Goal: Find specific page/section: Find specific page/section

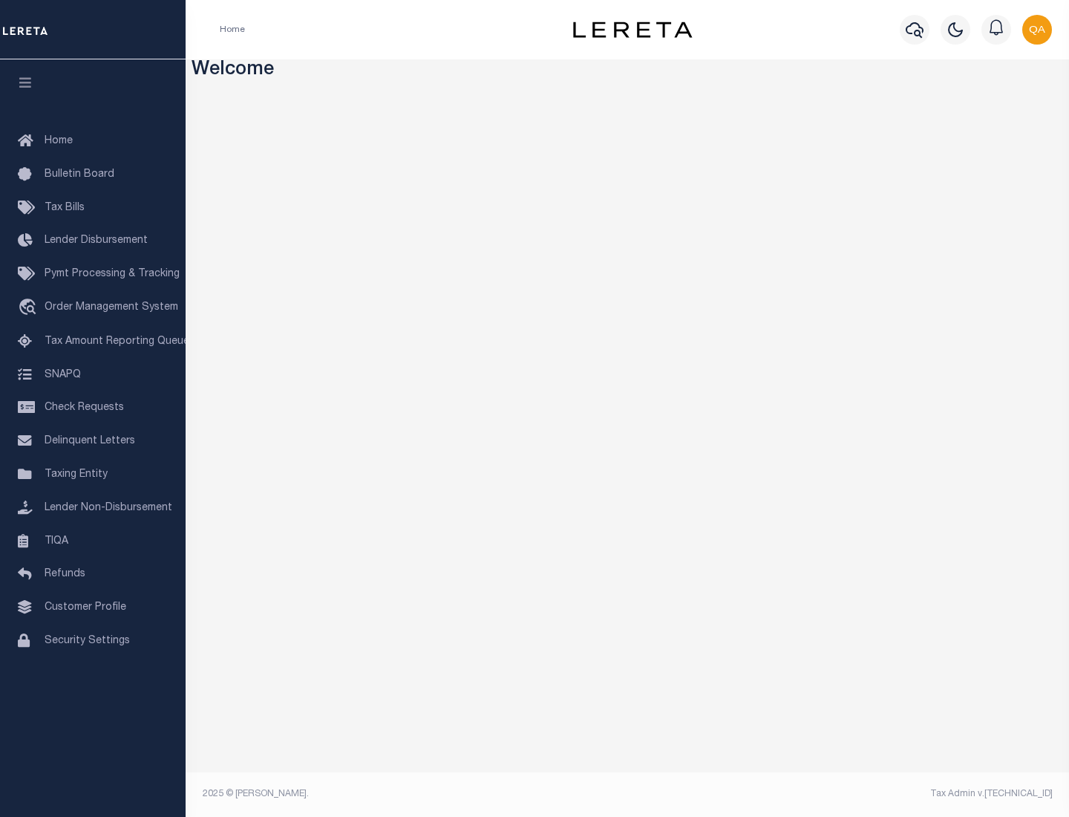
click at [93, 408] on span "Check Requests" at bounding box center [84, 407] width 79 height 10
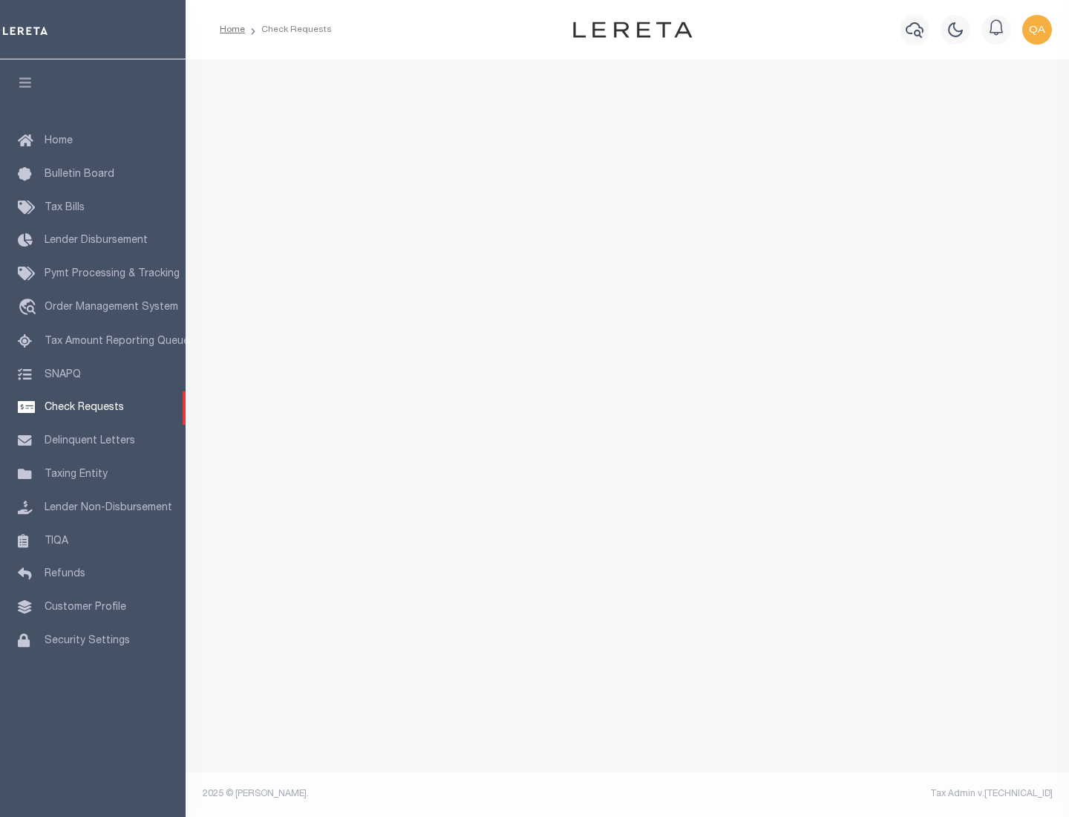
select select "50"
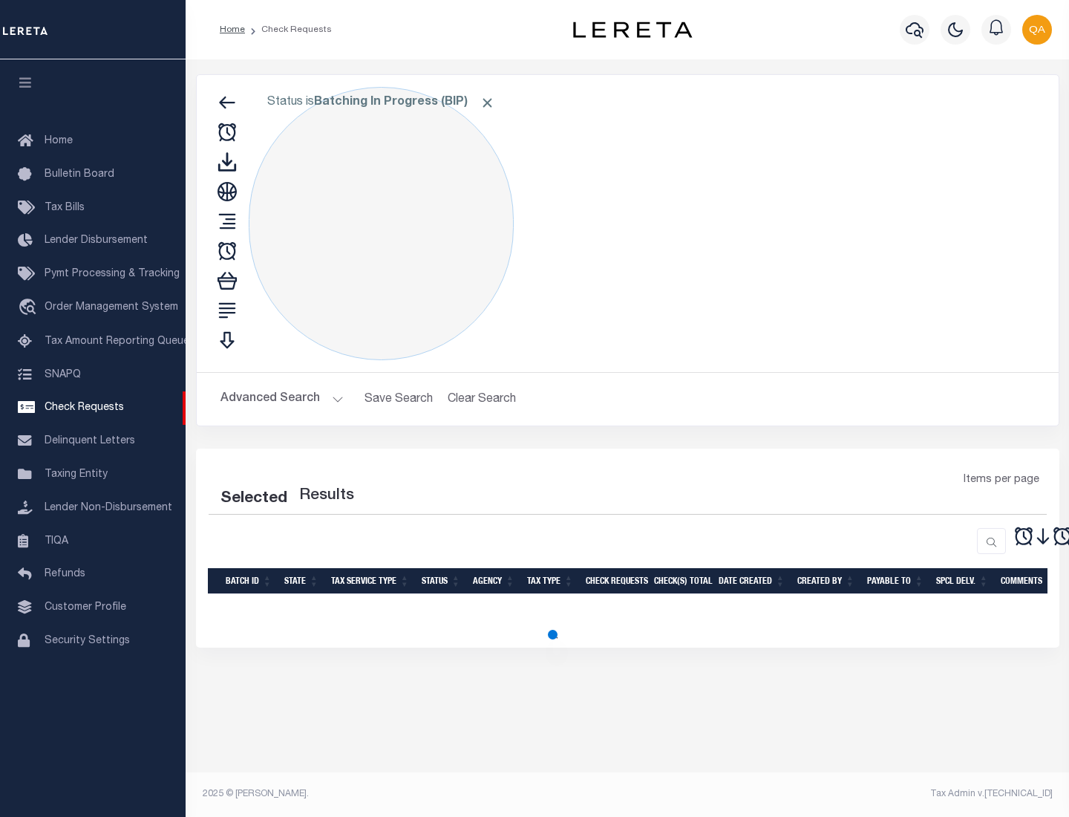
select select "50"
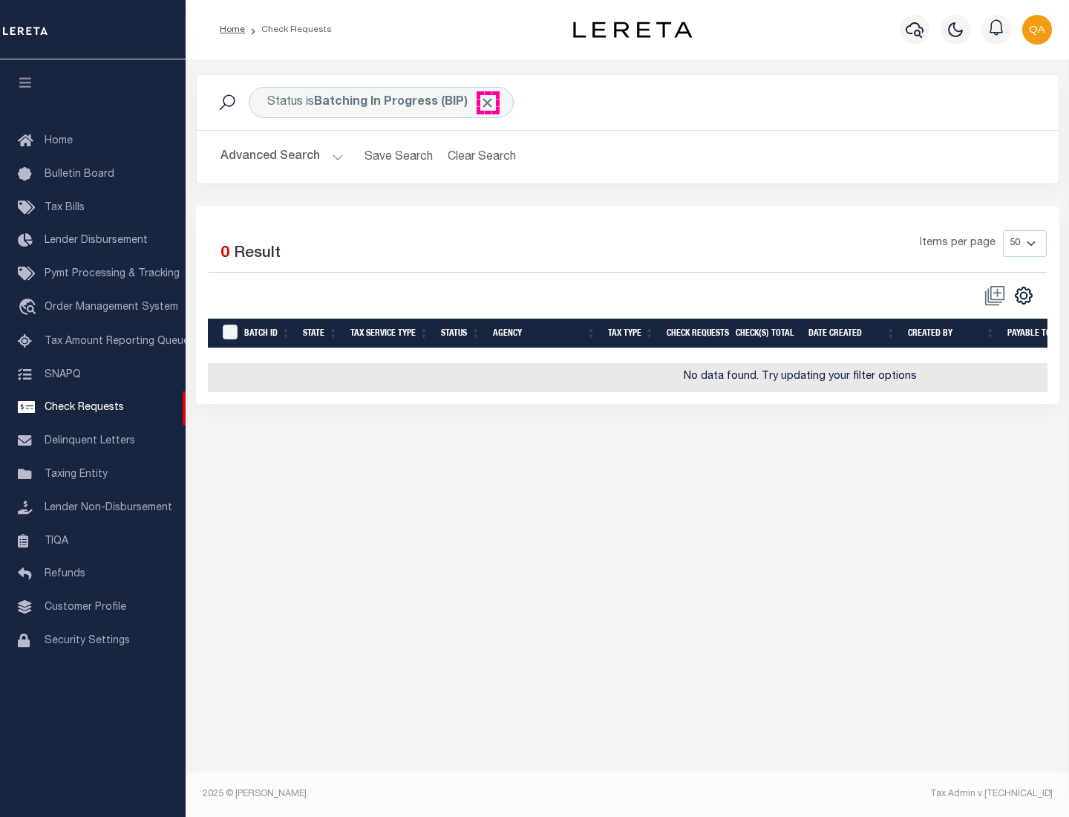
click at [488, 102] on span "Click to Remove" at bounding box center [488, 103] width 16 height 16
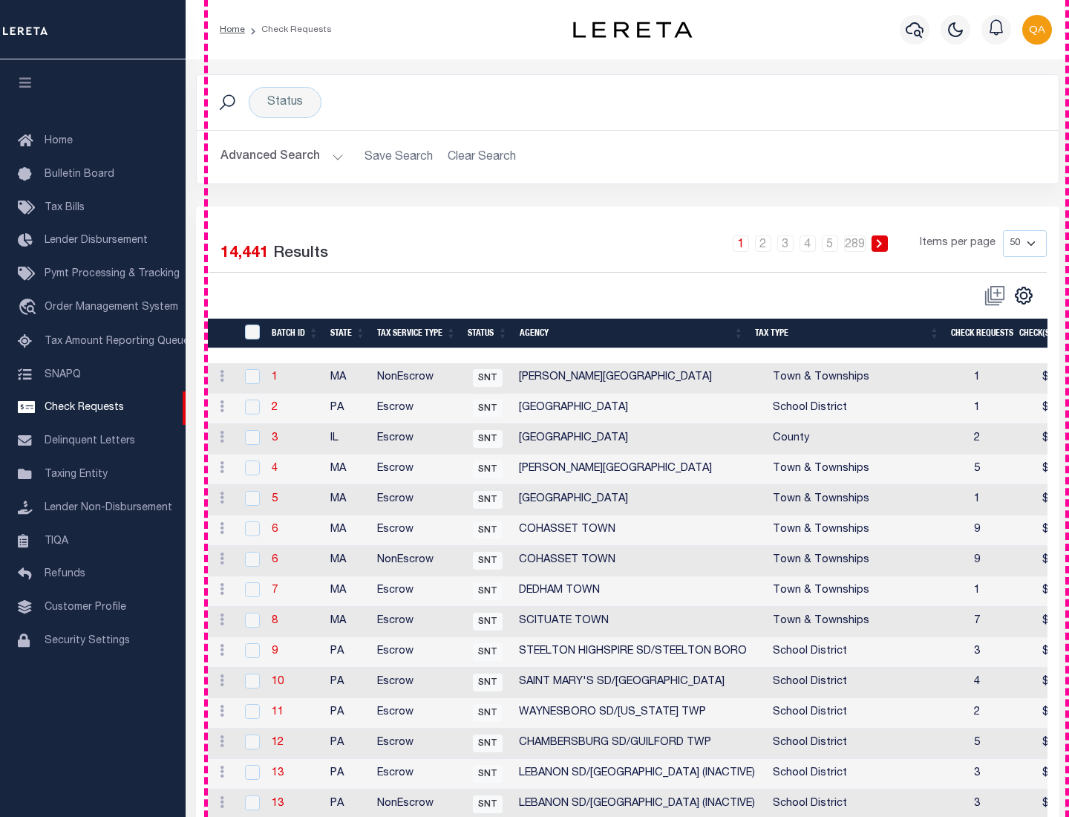
scroll to position [716, 0]
